Goal: Find specific page/section: Find specific page/section

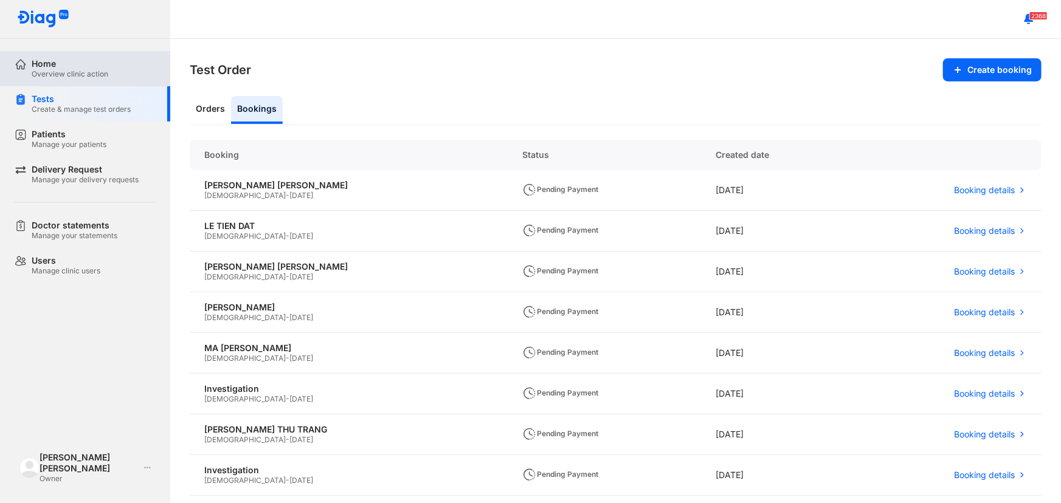
click at [66, 55] on div "Home Overview clinic action" at bounding box center [93, 68] width 156 height 35
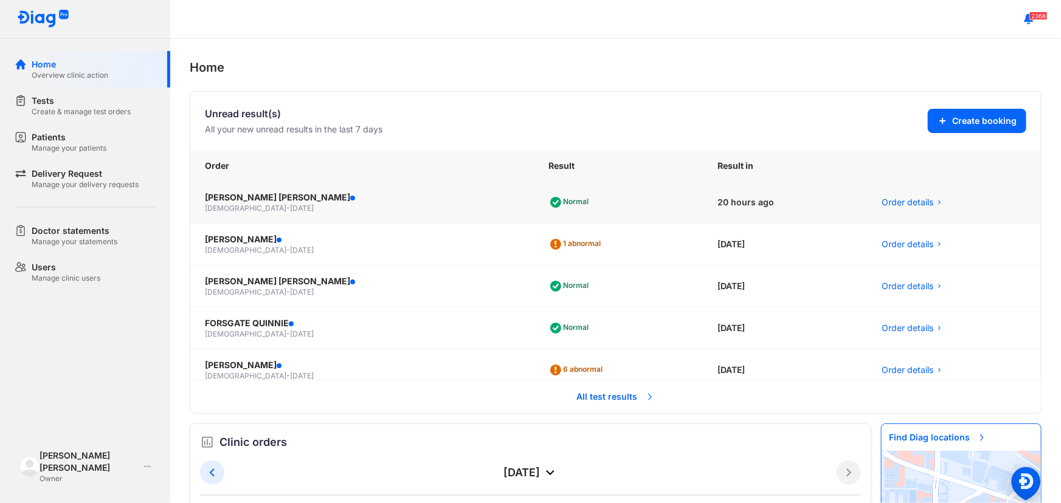
click at [348, 210] on div "female - 19/07/1993" at bounding box center [362, 209] width 314 height 10
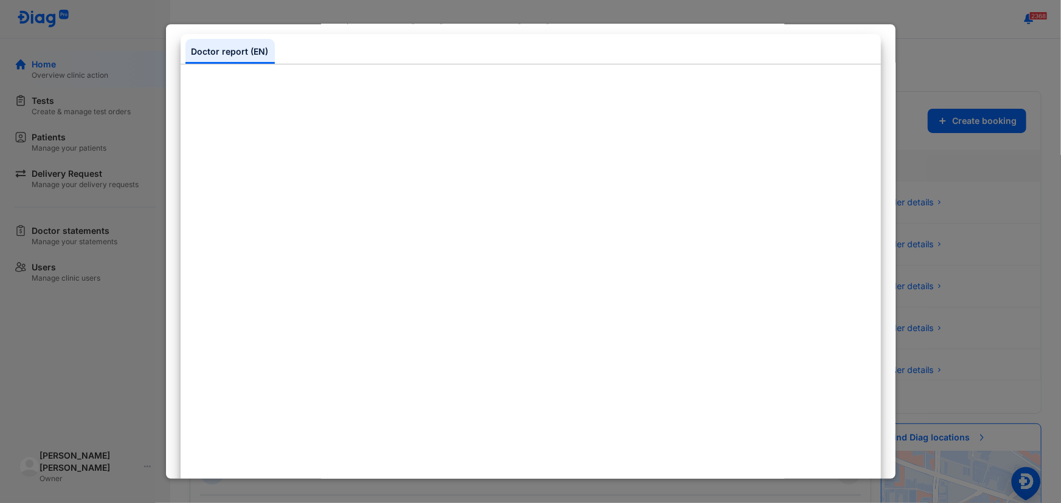
scroll to position [165, 0]
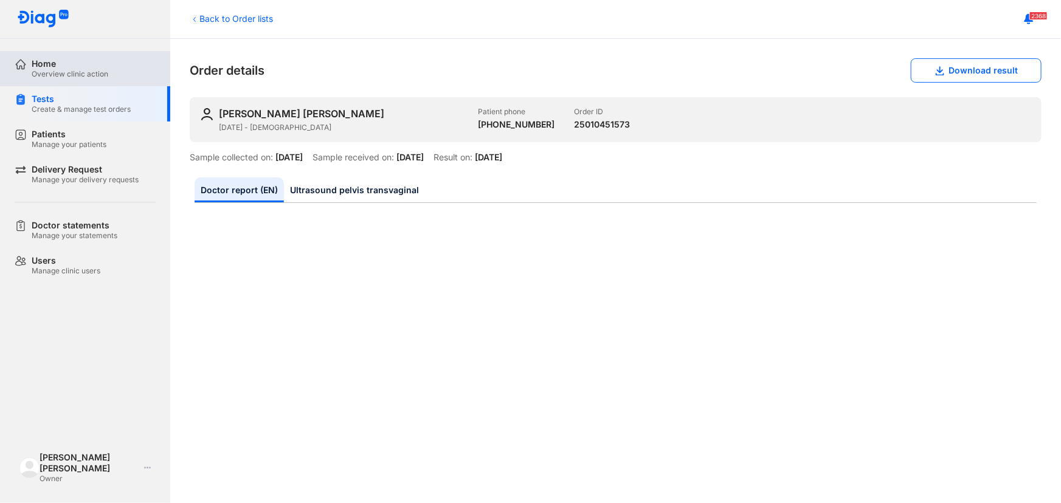
click at [55, 85] on div "Home Overview clinic action" at bounding box center [93, 68] width 156 height 35
